Goal: Complete application form: Complete application form

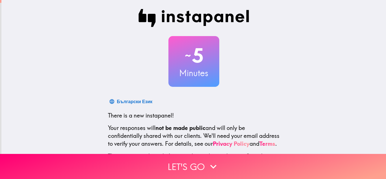
scroll to position [51, 0]
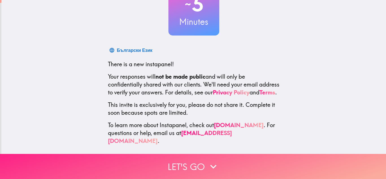
click at [198, 163] on button "Let's go" at bounding box center [193, 166] width 386 height 25
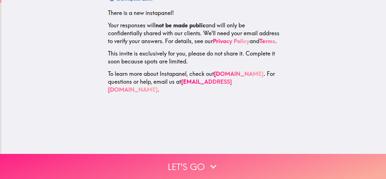
scroll to position [0, 0]
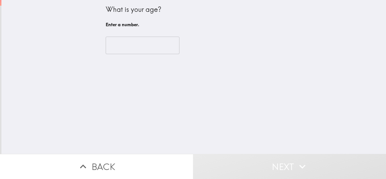
click at [126, 43] on input "number" at bounding box center [143, 46] width 74 height 18
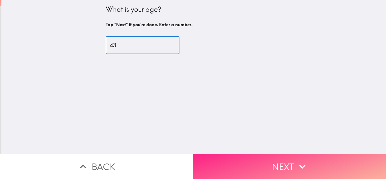
type input "43"
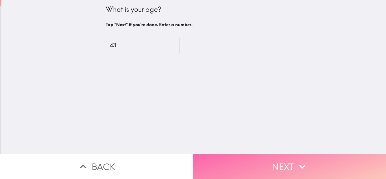
click at [290, 177] on button "Next" at bounding box center [289, 166] width 193 height 25
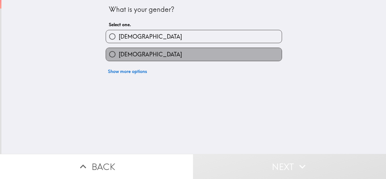
click at [146, 60] on label "[DEMOGRAPHIC_DATA]" at bounding box center [194, 54] width 176 height 13
click at [119, 60] on input "[DEMOGRAPHIC_DATA]" at bounding box center [112, 54] width 13 height 13
radio input "true"
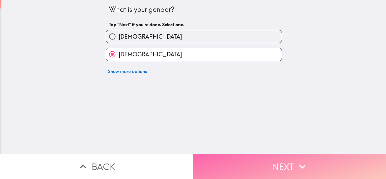
click at [276, 166] on button "Next" at bounding box center [289, 166] width 193 height 25
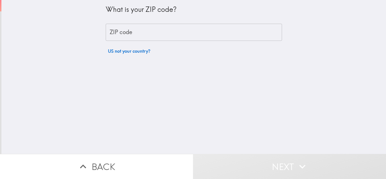
click at [135, 37] on input "ZIP code" at bounding box center [194, 33] width 176 height 18
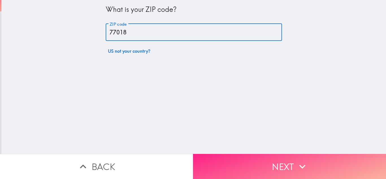
type input "77018"
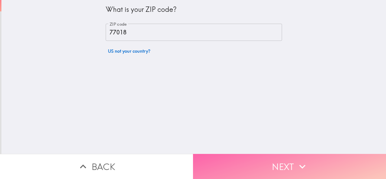
click at [273, 166] on button "Next" at bounding box center [289, 166] width 193 height 25
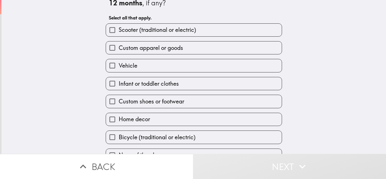
scroll to position [24, 0]
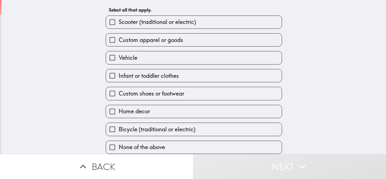
click at [137, 114] on span "Home decor" at bounding box center [134, 112] width 31 height 8
click at [119, 114] on input "Home decor" at bounding box center [112, 111] width 13 height 13
checkbox input "true"
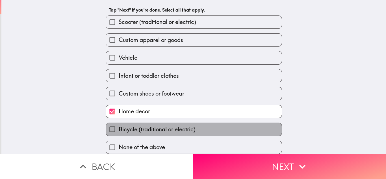
click at [145, 130] on span "Bicycle (traditional or electric)" at bounding box center [157, 130] width 77 height 8
click at [119, 130] on input "Bicycle (traditional or electric)" at bounding box center [112, 129] width 13 height 13
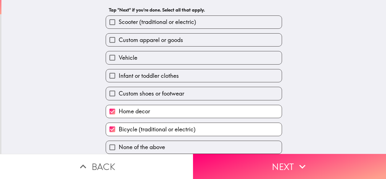
click at [145, 130] on span "Bicycle (traditional or electric)" at bounding box center [157, 130] width 77 height 8
click at [119, 130] on input "Bicycle (traditional or electric)" at bounding box center [112, 129] width 13 height 13
checkbox input "false"
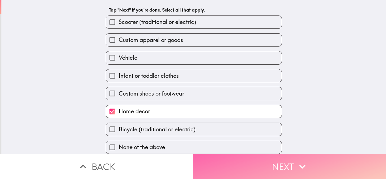
click at [290, 164] on button "Next" at bounding box center [289, 166] width 193 height 25
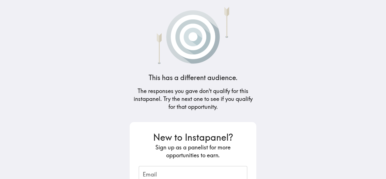
scroll to position [66, 0]
